Goal: Task Accomplishment & Management: Manage account settings

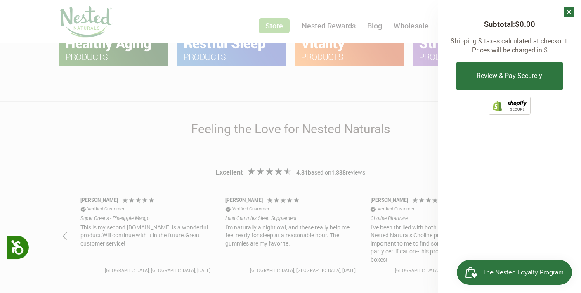
scroll to position [652, 0]
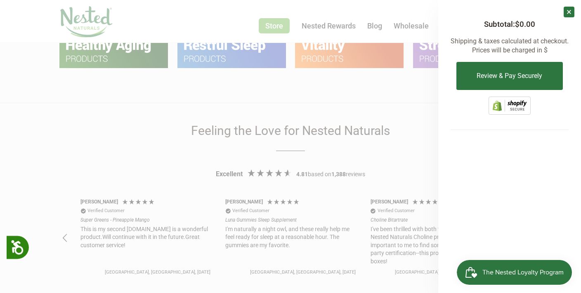
click at [404, 149] on div at bounding box center [290, 146] width 581 height 293
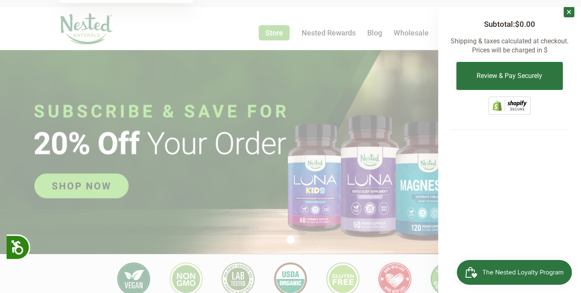
scroll to position [0, 145]
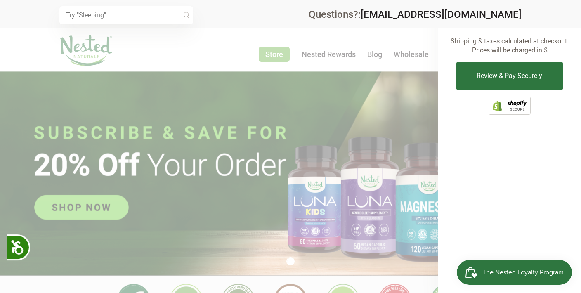
click at [400, 34] on div at bounding box center [290, 146] width 581 height 293
click at [377, 30] on div at bounding box center [290, 146] width 581 height 293
click at [284, 66] on div at bounding box center [290, 146] width 581 height 293
click at [442, 255] on div "× Subtotal: $0.00 Shipping & taxes calculated at checkout. Prices will be charg…" at bounding box center [510, 146] width 143 height 293
click at [364, 242] on div at bounding box center [290, 146] width 581 height 293
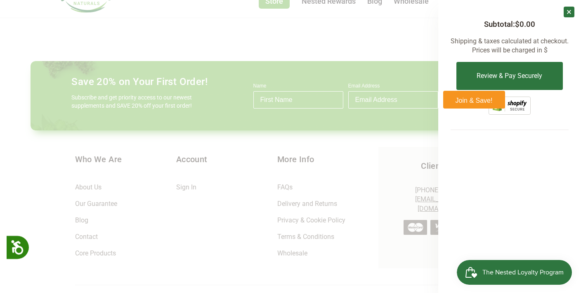
scroll to position [1185, 0]
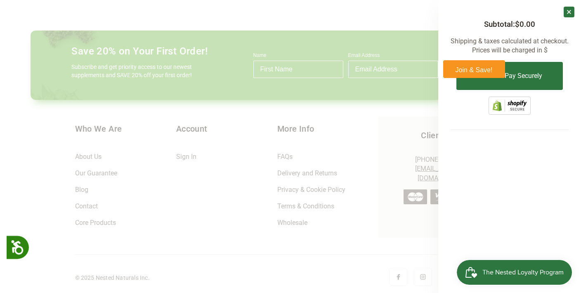
click at [373, 259] on div at bounding box center [290, 146] width 581 height 293
click at [573, 10] on link "×" at bounding box center [569, 12] width 11 height 11
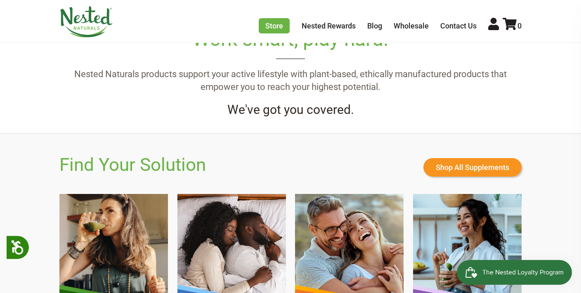
scroll to position [380, 0]
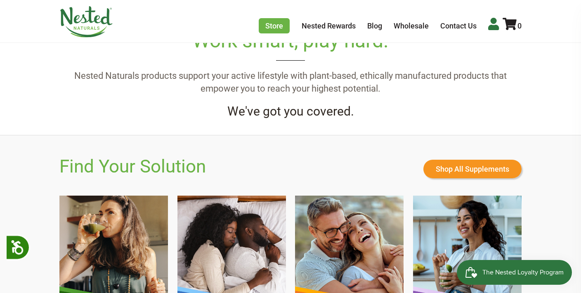
click at [495, 22] on icon at bounding box center [494, 24] width 11 height 12
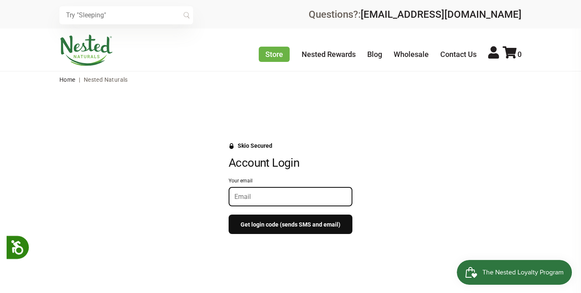
click at [263, 197] on input "Your email" at bounding box center [291, 197] width 112 height 8
type input "livgodby@gmail.com"
click at [277, 230] on button "Get login code (sends SMS and email)" at bounding box center [291, 224] width 124 height 19
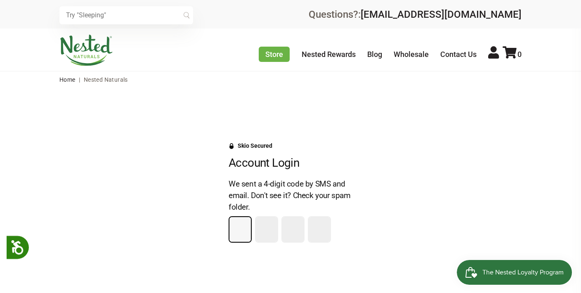
type input "8"
type input "1"
type input "2"
type input "1"
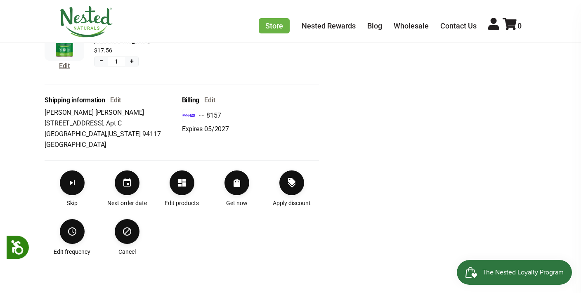
scroll to position [288, 0]
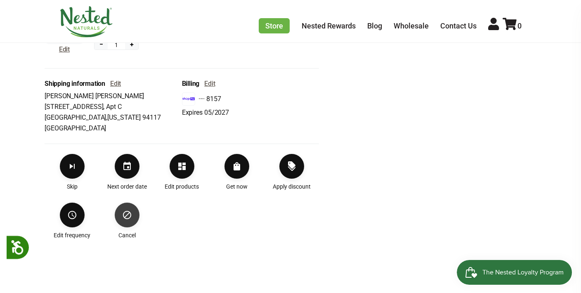
click at [127, 221] on button "Cancel" at bounding box center [127, 215] width 25 height 25
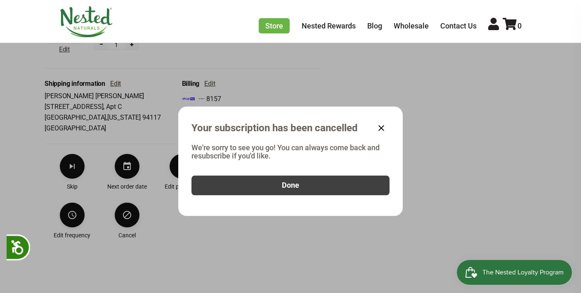
click at [316, 183] on button "Done" at bounding box center [291, 186] width 198 height 20
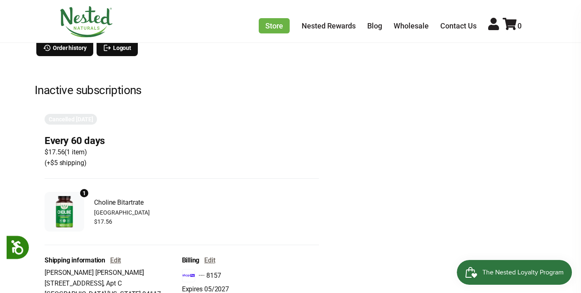
scroll to position [0, 0]
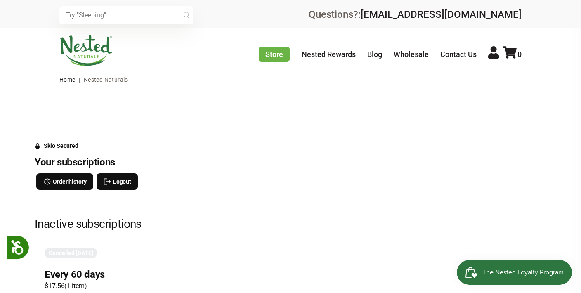
click at [500, 36] on div "Store Healthy Aging Super Greens D-Mannose Choline Restful Sleep LUNA Sleep Sup…" at bounding box center [290, 50] width 463 height 31
click at [490, 58] on icon at bounding box center [494, 52] width 11 height 12
